Goal: Task Accomplishment & Management: Complete application form

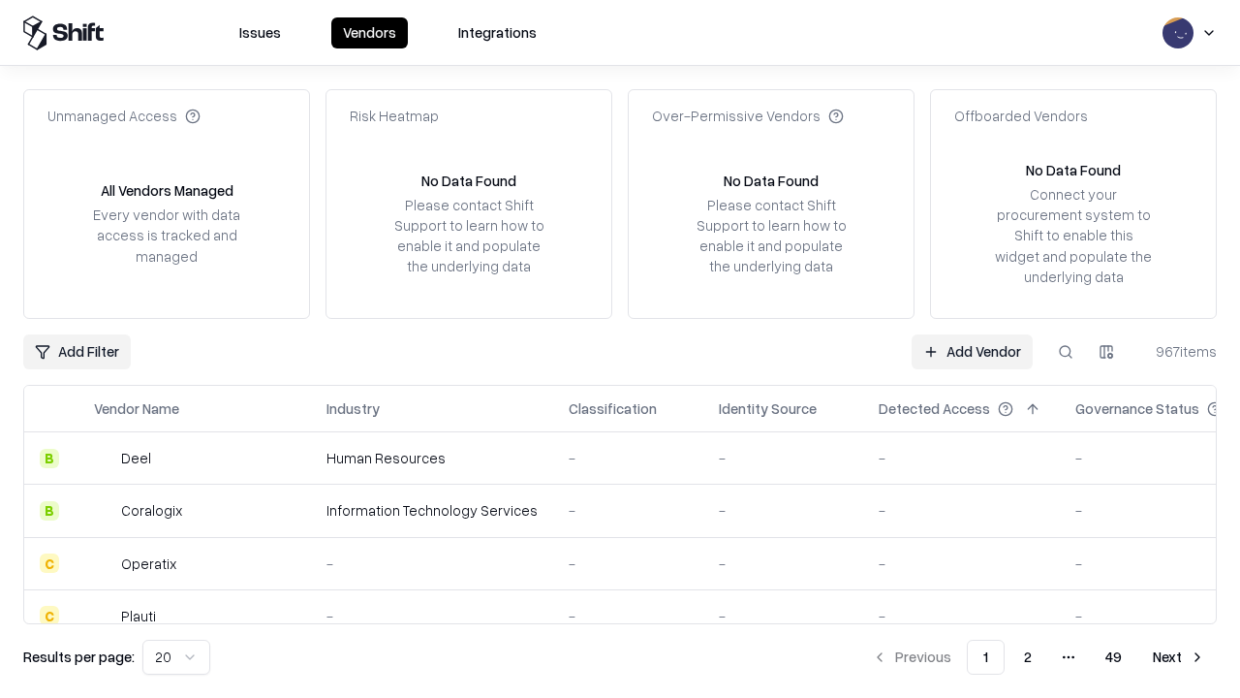
click at [972, 351] on link "Add Vendor" at bounding box center [972, 351] width 121 height 35
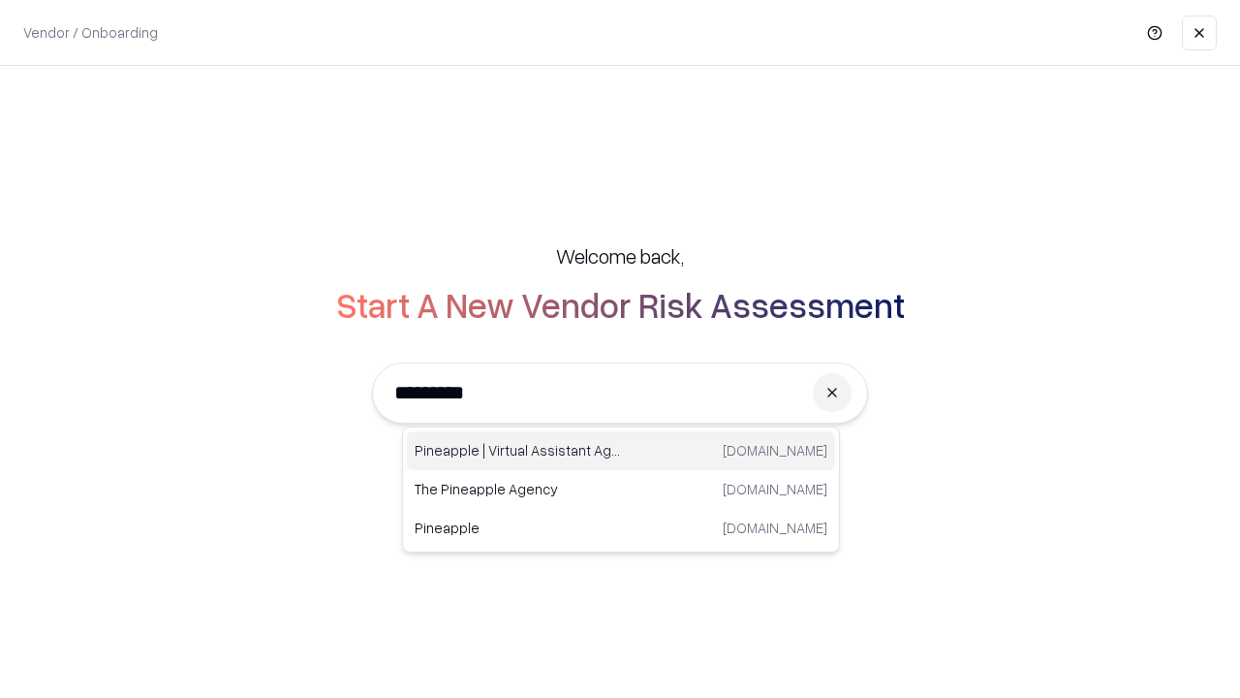
click at [621, 451] on div "Pineapple | Virtual Assistant Agency [DOMAIN_NAME]" at bounding box center [621, 450] width 428 height 39
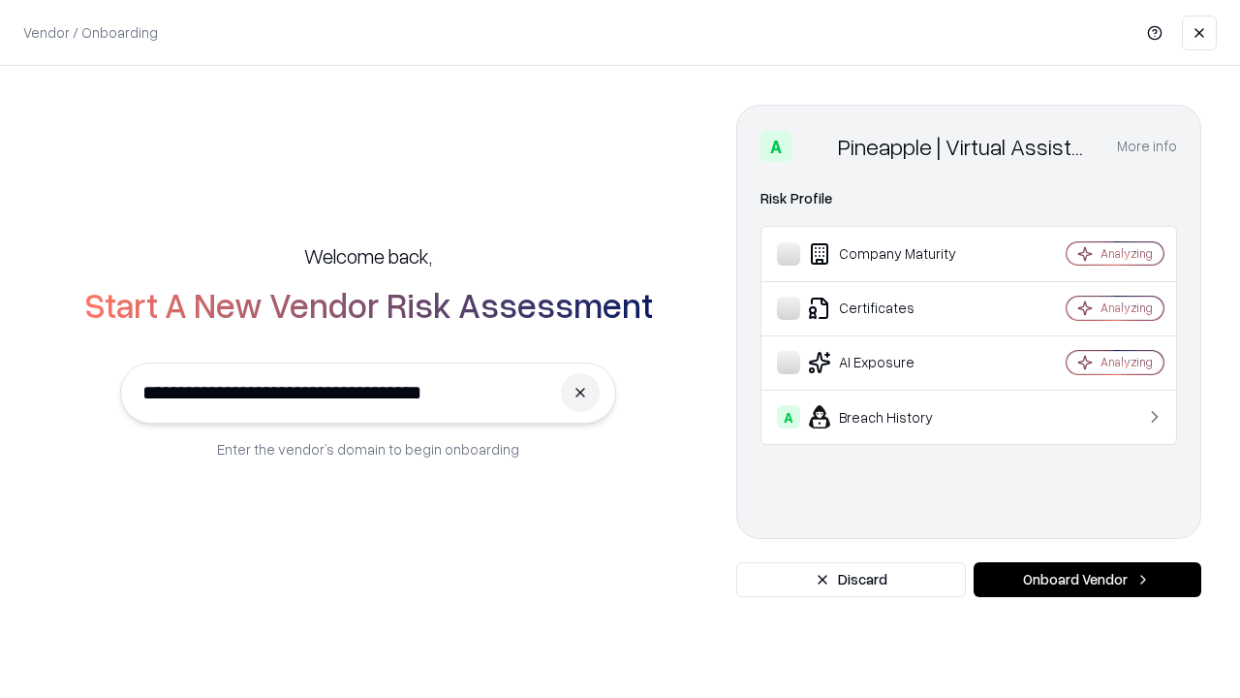
type input "**********"
click at [1087, 579] on button "Onboard Vendor" at bounding box center [1088, 579] width 228 height 35
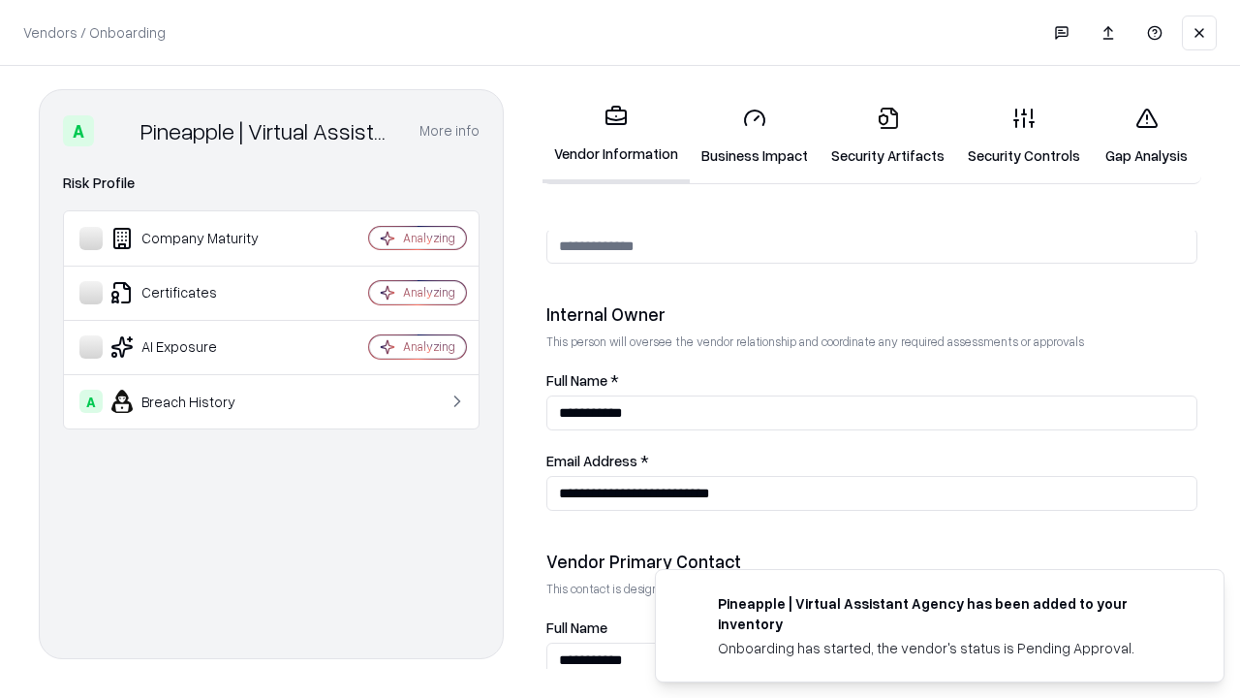
scroll to position [1004, 0]
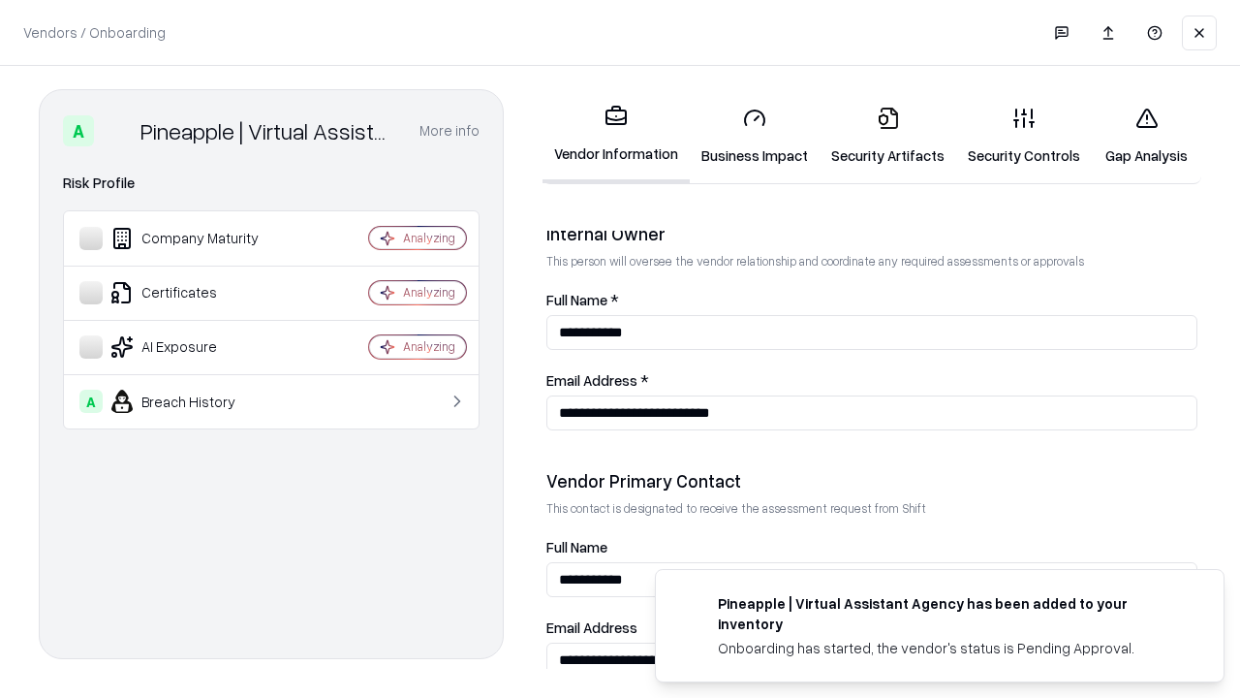
click at [755, 136] on link "Business Impact" at bounding box center [755, 136] width 130 height 90
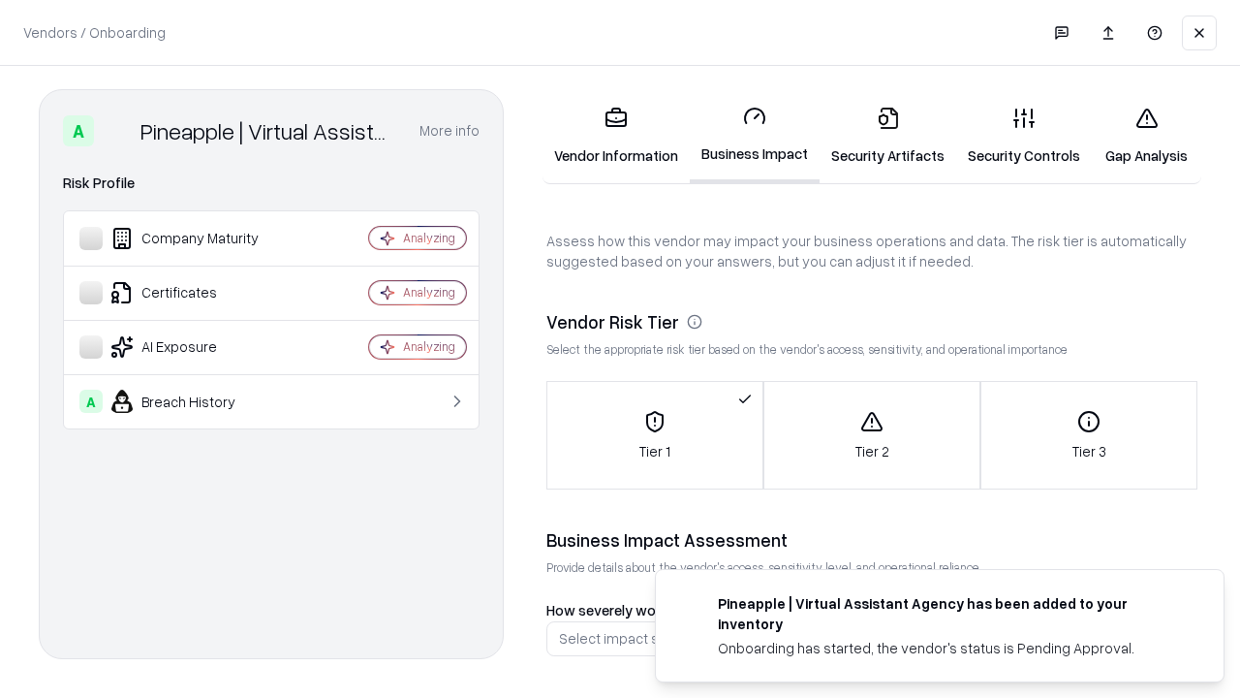
click at [887, 135] on link "Security Artifacts" at bounding box center [888, 136] width 137 height 90
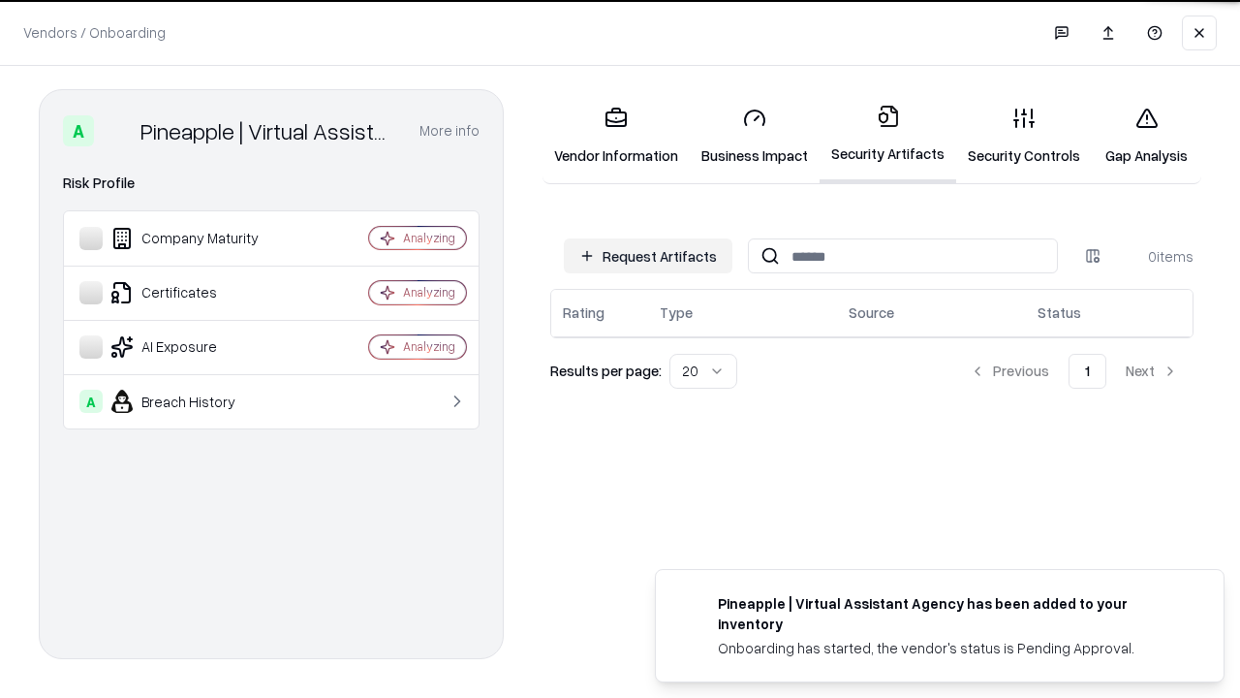
click at [648, 255] on button "Request Artifacts" at bounding box center [648, 255] width 169 height 35
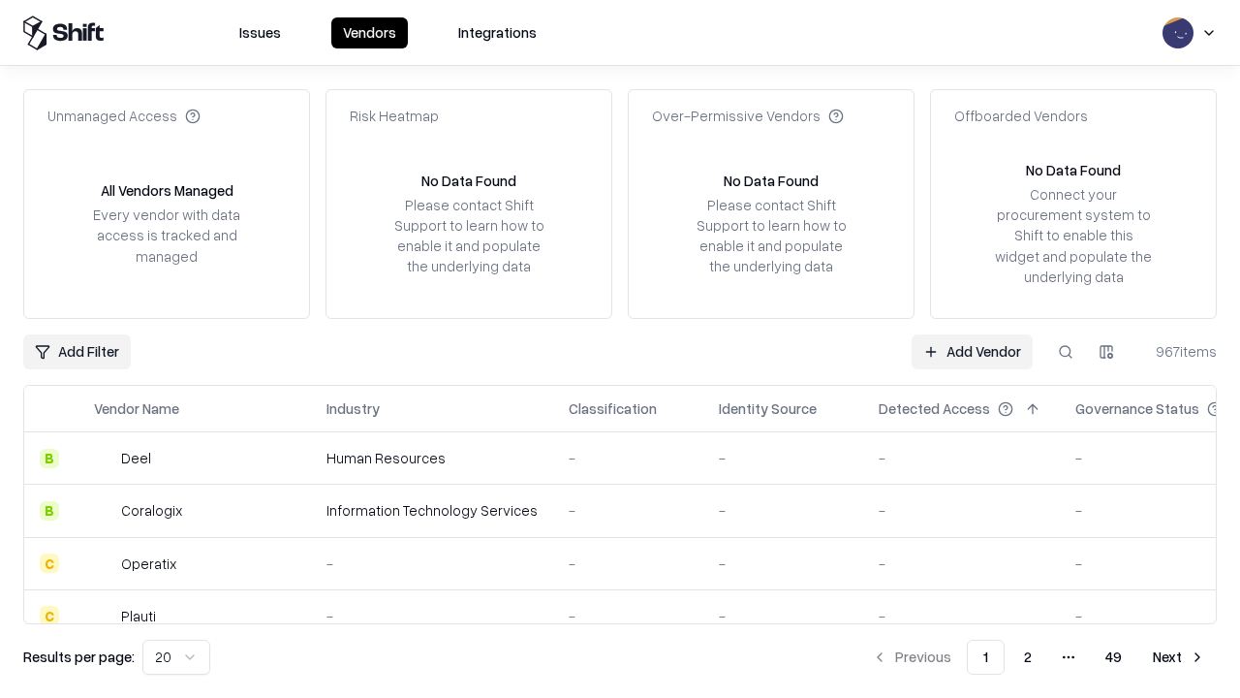
click at [972, 351] on link "Add Vendor" at bounding box center [972, 351] width 121 height 35
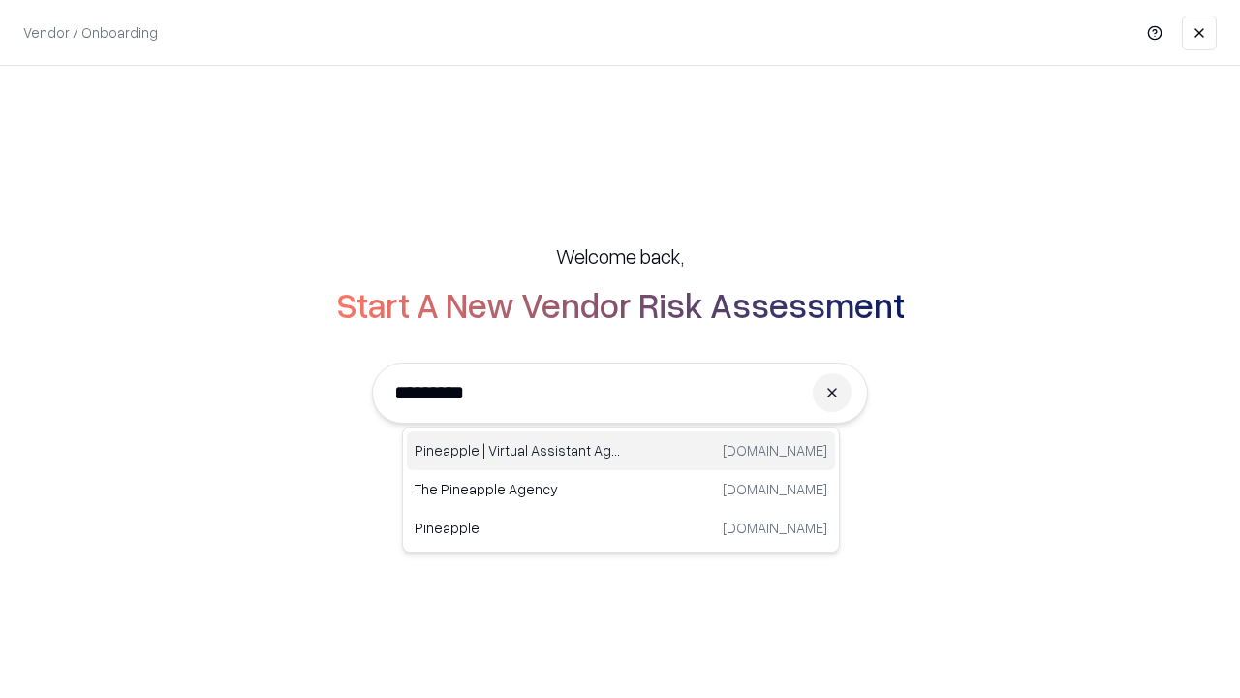
click at [621, 451] on div "Pineapple | Virtual Assistant Agency [DOMAIN_NAME]" at bounding box center [621, 450] width 428 height 39
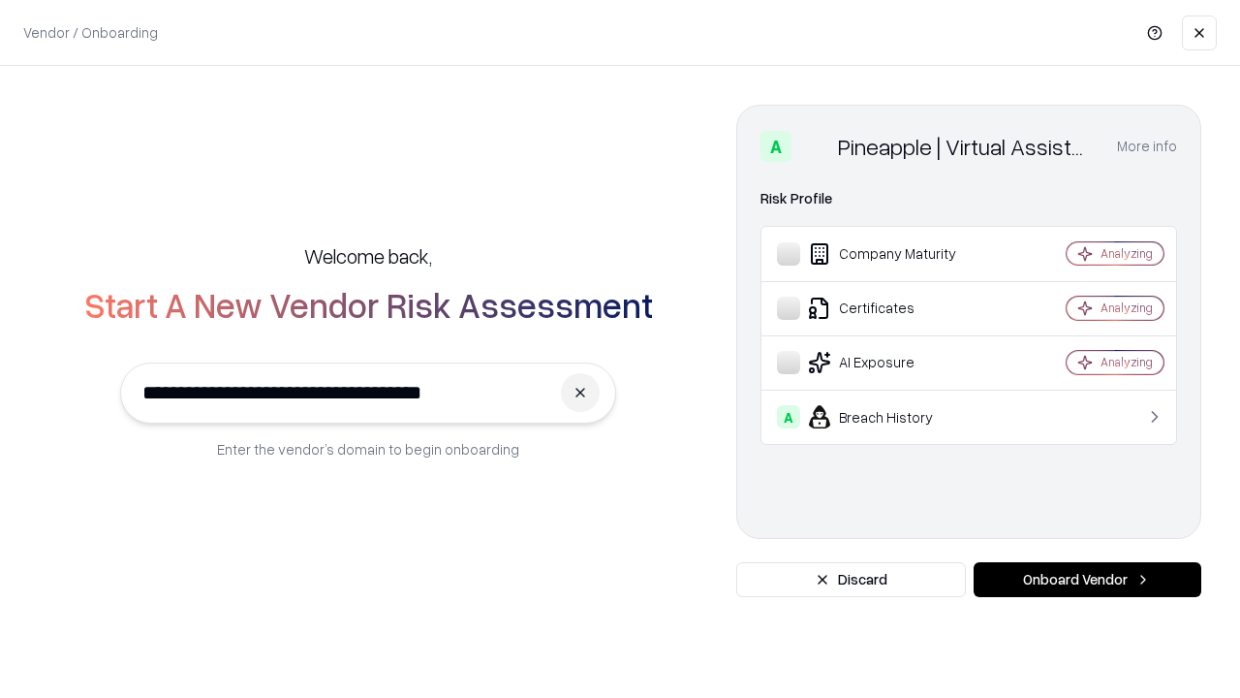
type input "**********"
click at [1087, 579] on button "Onboard Vendor" at bounding box center [1088, 579] width 228 height 35
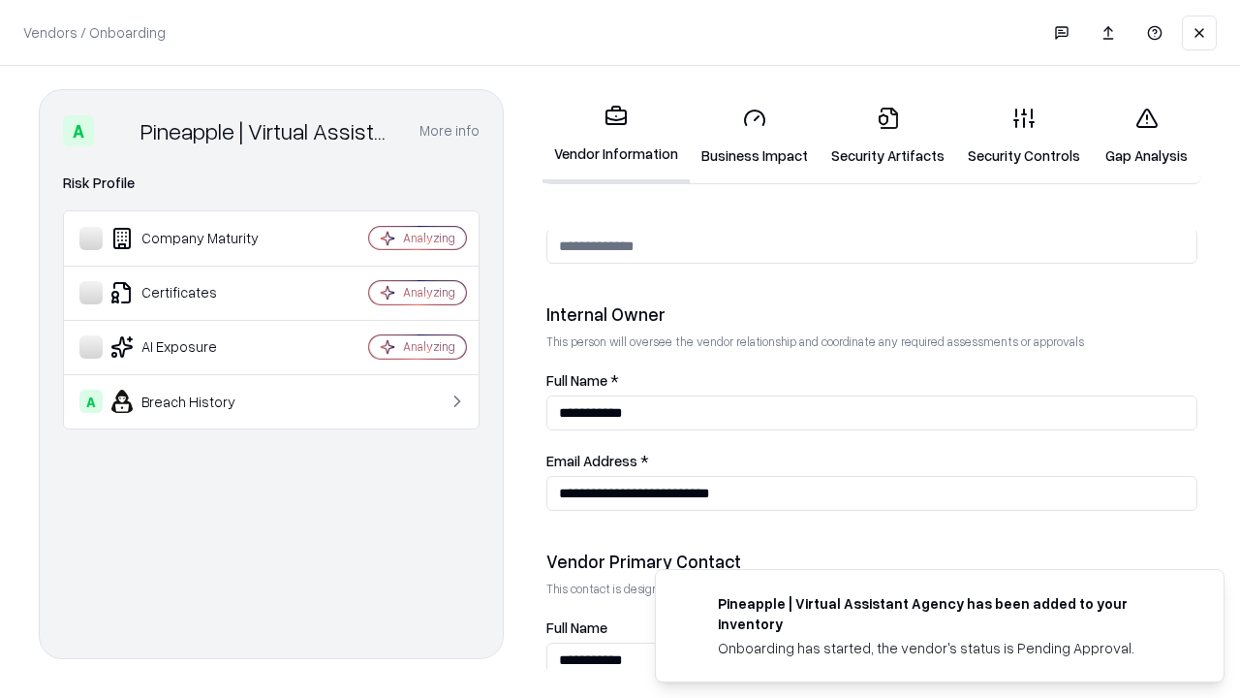
scroll to position [1004, 0]
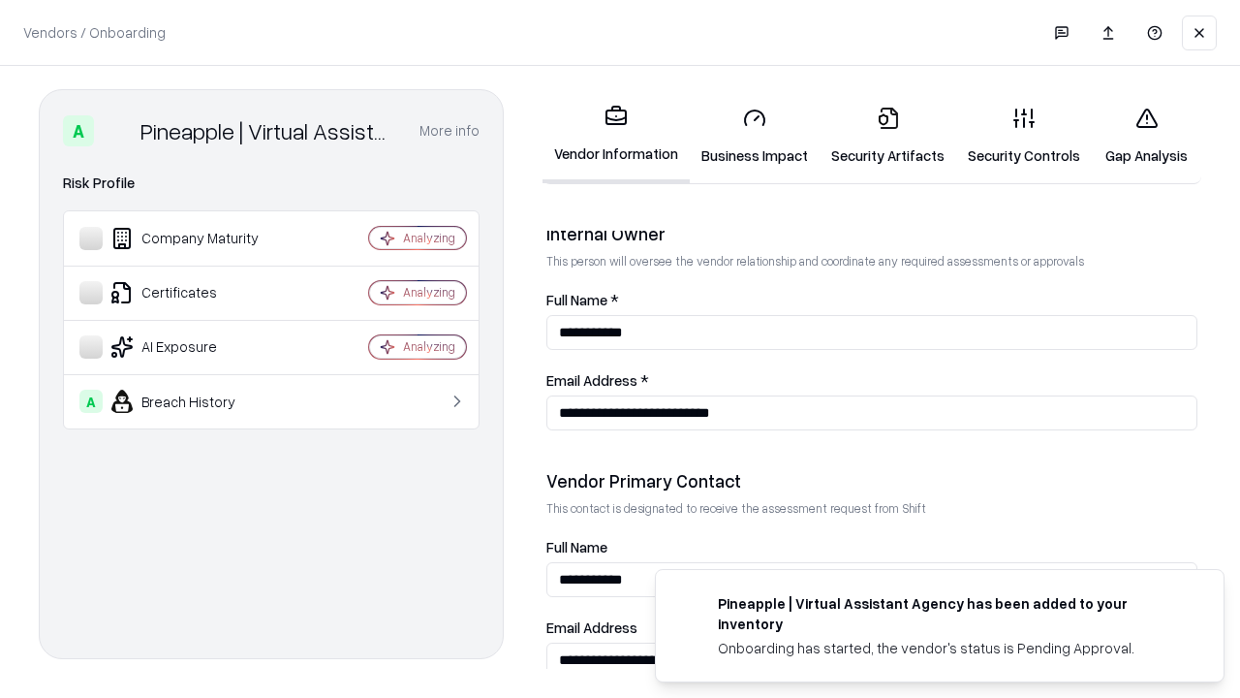
click at [1146, 136] on link "Gap Analysis" at bounding box center [1146, 136] width 109 height 90
